Goal: Check status: Check status

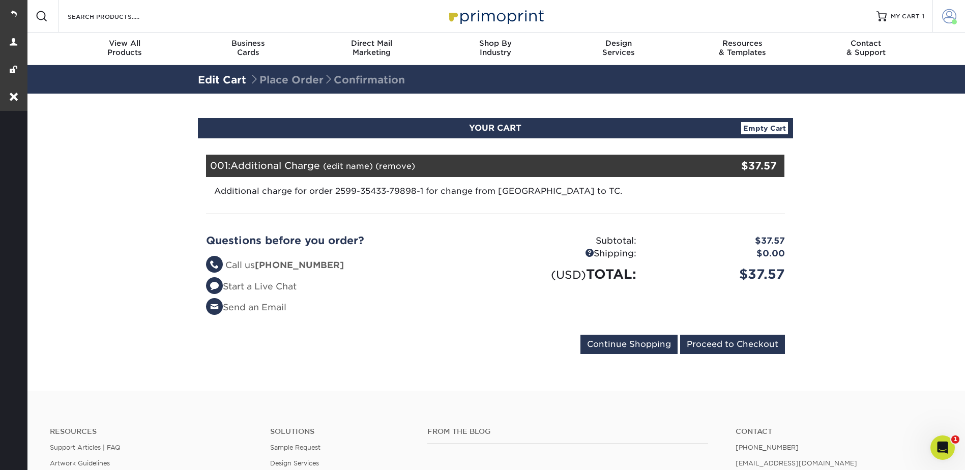
click at [947, 11] on span at bounding box center [949, 16] width 14 height 14
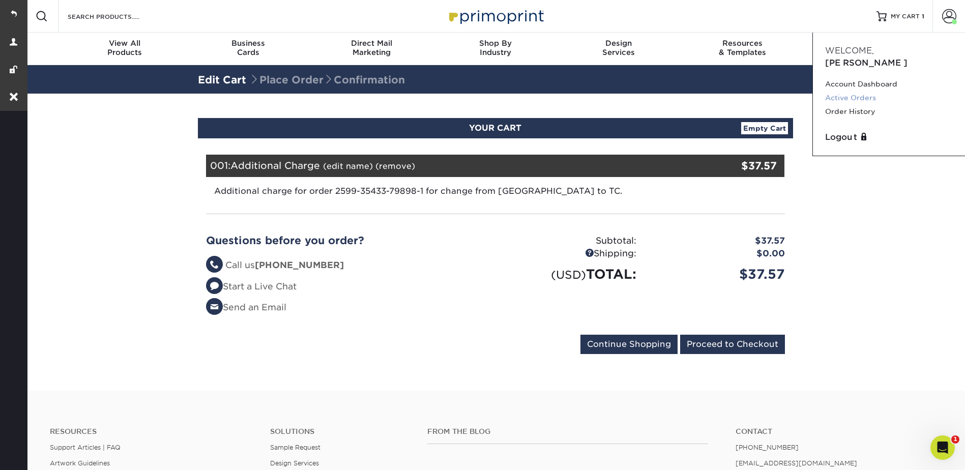
click at [853, 91] on link "Active Orders" at bounding box center [889, 98] width 128 height 14
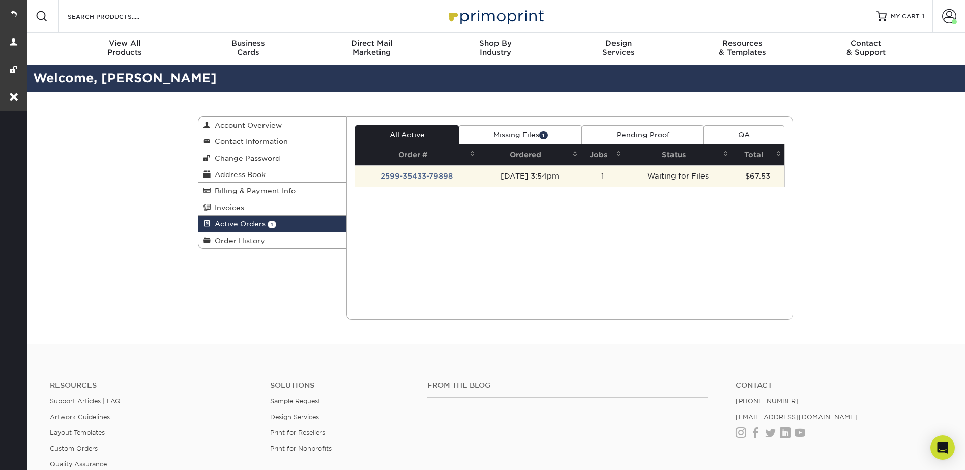
click at [432, 181] on td "2599-35433-79898" at bounding box center [416, 175] width 123 height 21
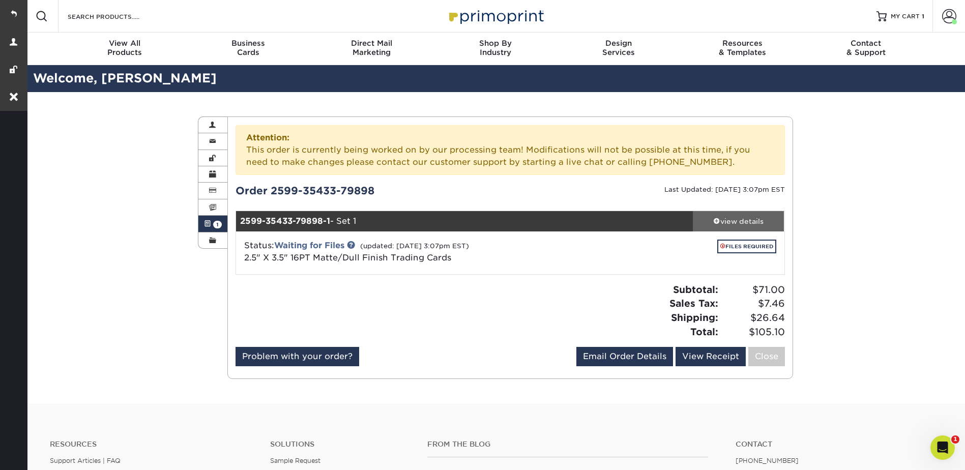
click at [734, 219] on div "view details" at bounding box center [739, 221] width 92 height 10
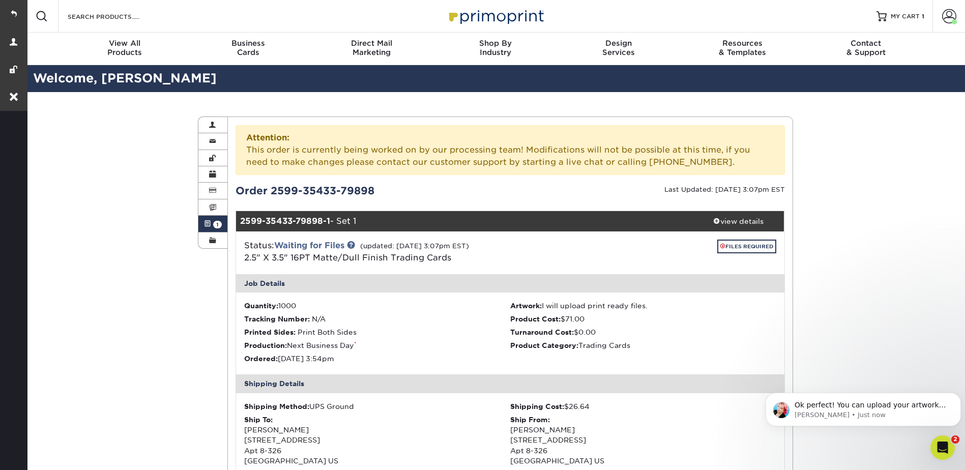
drag, startPoint x: 216, startPoint y: 222, endPoint x: 233, endPoint y: 217, distance: 18.2
click at [216, 222] on span "1" at bounding box center [217, 225] width 9 height 8
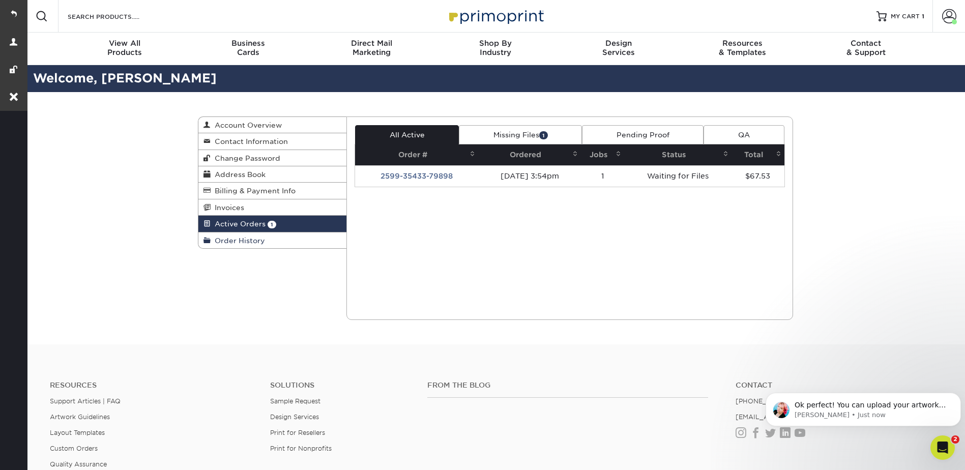
click at [245, 241] on span "Order History" at bounding box center [238, 241] width 54 height 8
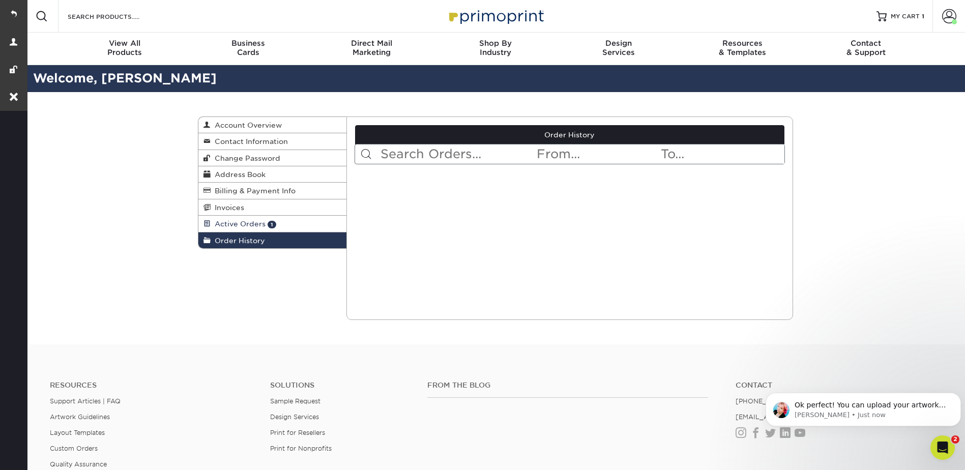
click at [236, 222] on span "Active Orders" at bounding box center [238, 224] width 55 height 8
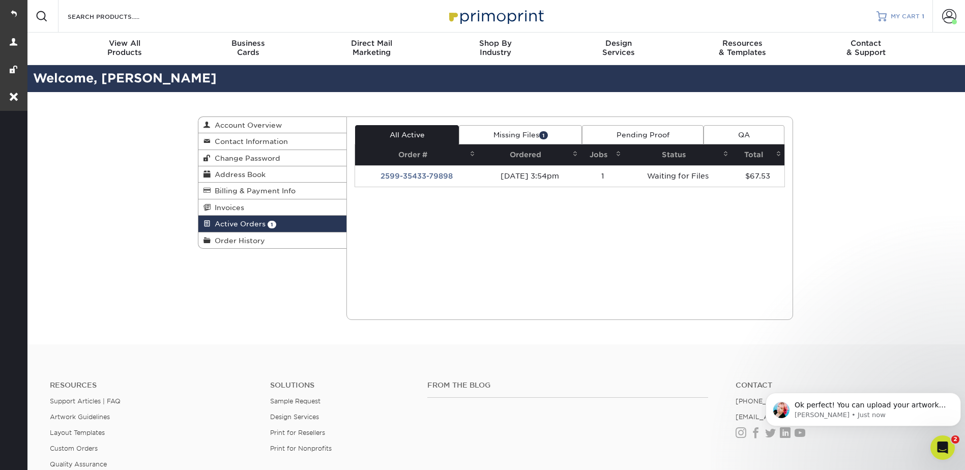
click at [879, 17] on div at bounding box center [882, 16] width 10 height 10
